Goal: Transaction & Acquisition: Download file/media

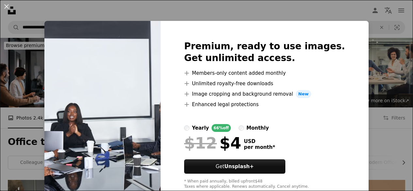
scroll to position [313, 0]
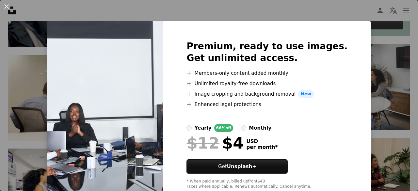
click at [355, 33] on div "An X shape Premium, ready to use images. Get unlimited access. A plus sign Memb…" at bounding box center [209, 95] width 418 height 191
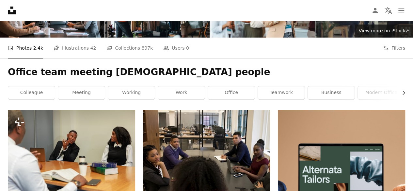
scroll to position [70, 0]
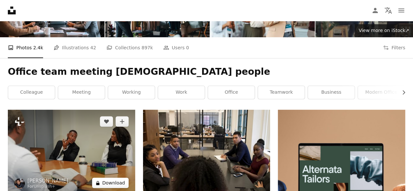
click at [118, 178] on button "A lock Download" at bounding box center [110, 183] width 37 height 10
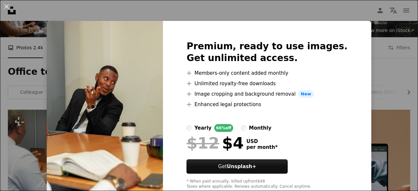
click at [43, 42] on div "An X shape Premium, ready to use images. Get unlimited access. A plus sign Memb…" at bounding box center [209, 95] width 418 height 191
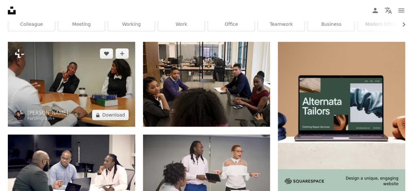
scroll to position [142, 0]
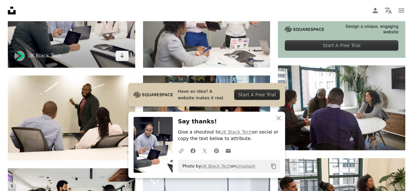
scroll to position [291, 0]
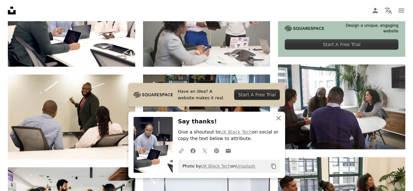
click at [280, 120] on icon "button" at bounding box center [278, 118] width 5 height 5
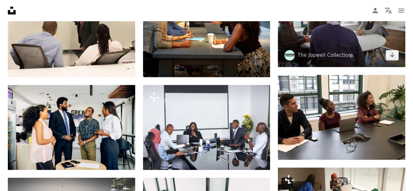
scroll to position [374, 0]
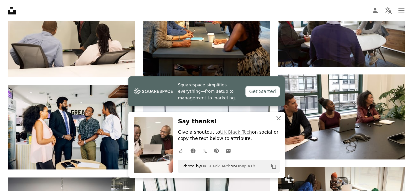
click at [276, 121] on icon "An X shape" at bounding box center [279, 118] width 8 height 8
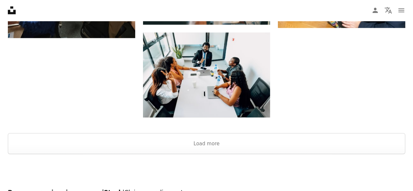
scroll to position [785, 0]
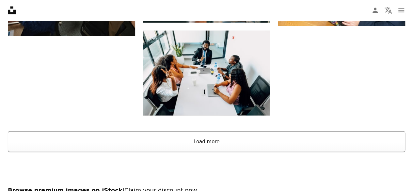
click at [212, 131] on button "Load more" at bounding box center [206, 141] width 397 height 21
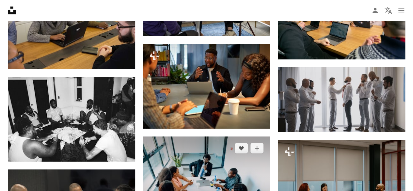
scroll to position [1223, 0]
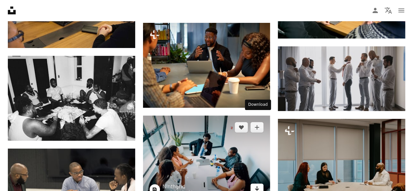
click at [255, 185] on icon "Arrow pointing down" at bounding box center [256, 189] width 5 height 8
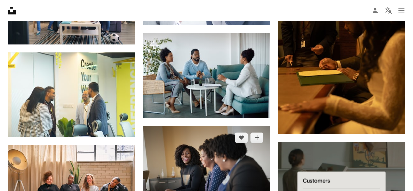
scroll to position [1584, 0]
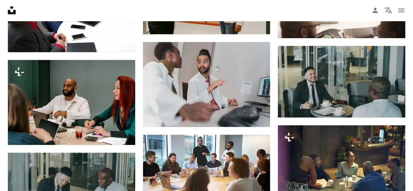
scroll to position [2133, 0]
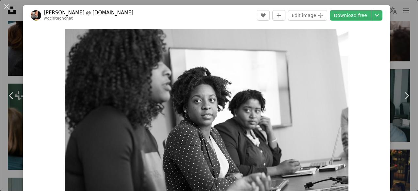
click at [401, 50] on div "An X shape Chevron left Chevron right [PERSON_NAME] @ [DOMAIN_NAME] wocintechch…" at bounding box center [209, 95] width 418 height 191
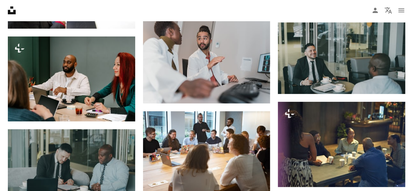
scroll to position [2158, 0]
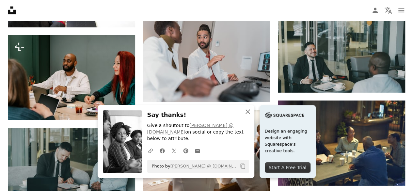
click at [252, 116] on icon "An X shape" at bounding box center [248, 112] width 8 height 8
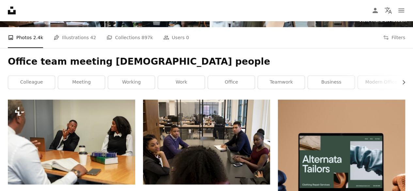
scroll to position [0, 0]
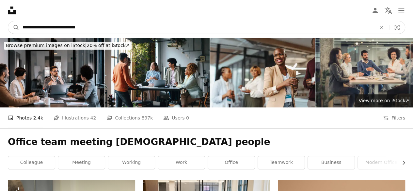
click at [129, 33] on input "**********" at bounding box center [196, 27] width 355 height 12
paste input "Find visuals sitewide"
type input "**********"
click button "A magnifying glass" at bounding box center [13, 27] width 11 height 12
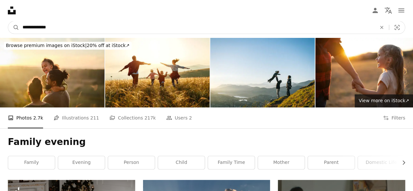
click at [22, 25] on input "**********" at bounding box center [196, 27] width 355 height 12
type input "**********"
click button "A magnifying glass" at bounding box center [13, 27] width 11 height 12
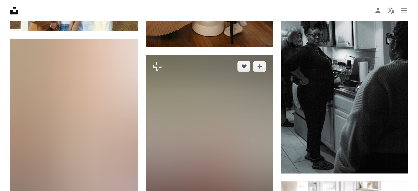
scroll to position [1512, 0]
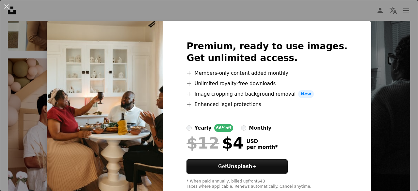
click at [371, 36] on div "An X shape Premium, ready to use images. Get unlimited access. A plus sign Memb…" at bounding box center [209, 95] width 418 height 191
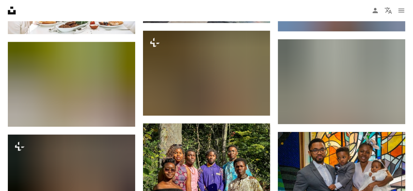
scroll to position [4011, 0]
